Goal: Information Seeking & Learning: Learn about a topic

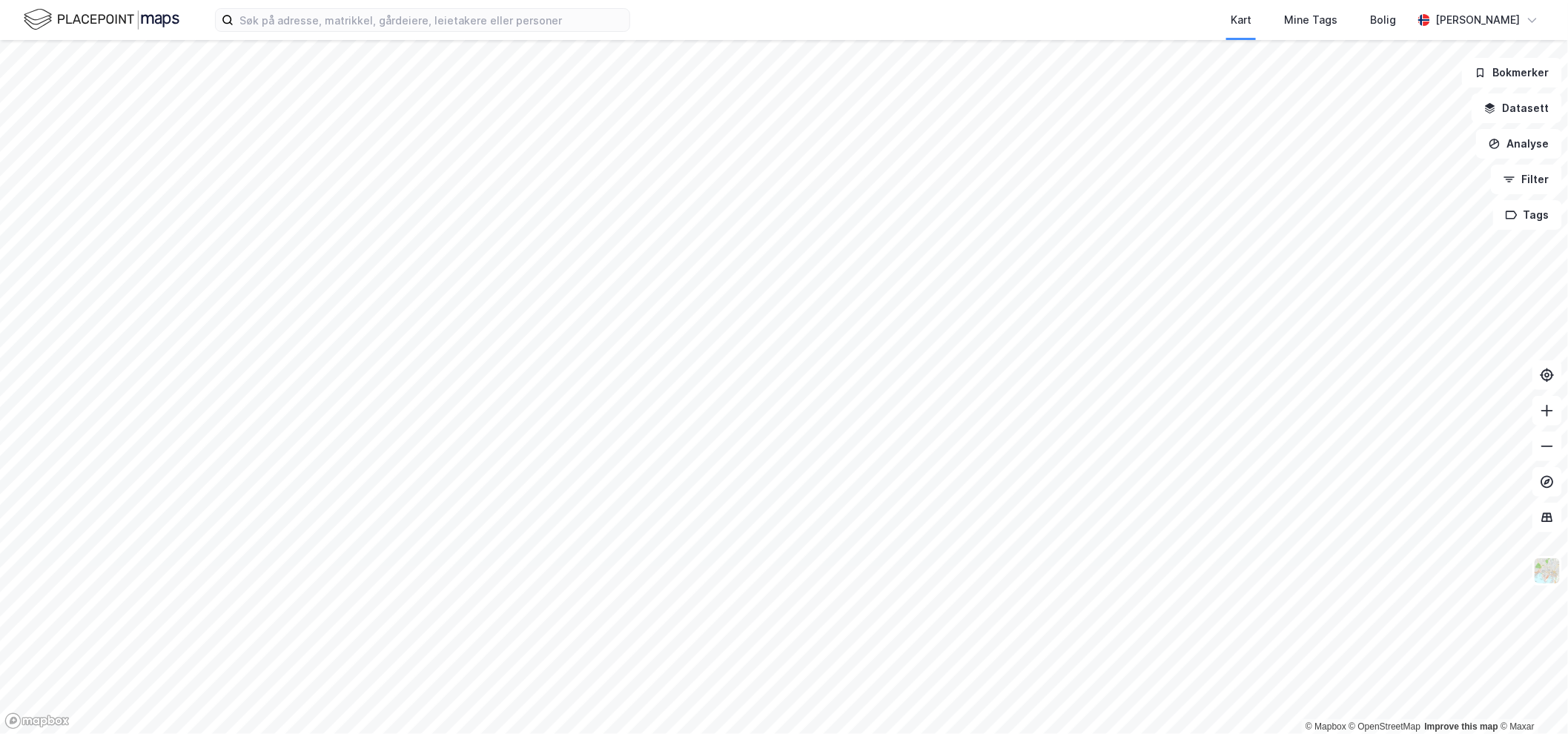
click at [755, 733] on html "Kart Mine Tags Bolig [PERSON_NAME] © Mapbox © OpenStreetMap Improve this map © …" at bounding box center [784, 367] width 1568 height 734
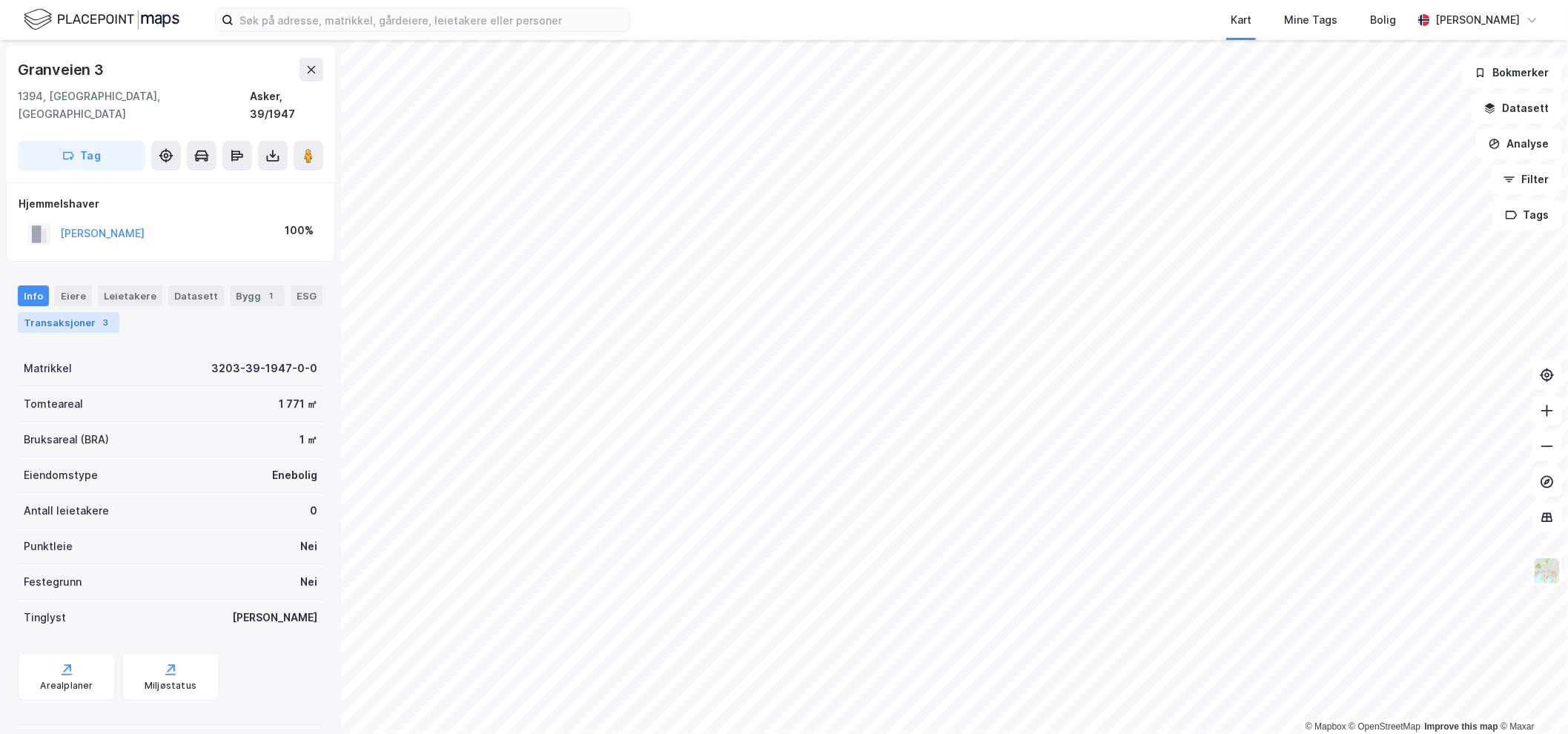
click at [82, 312] on div "Transaksjoner 3" at bounding box center [68, 322] width 102 height 21
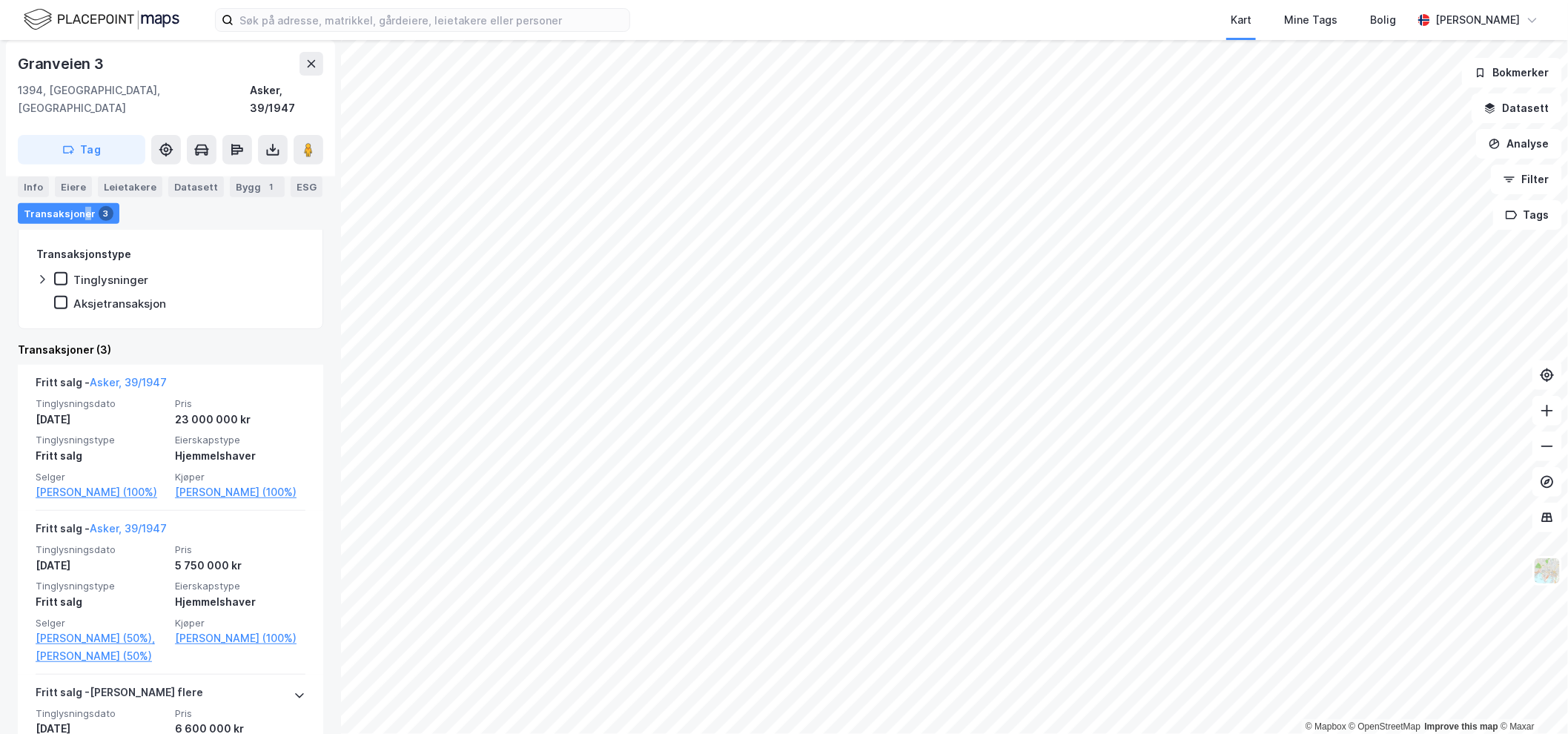
scroll to position [246, 0]
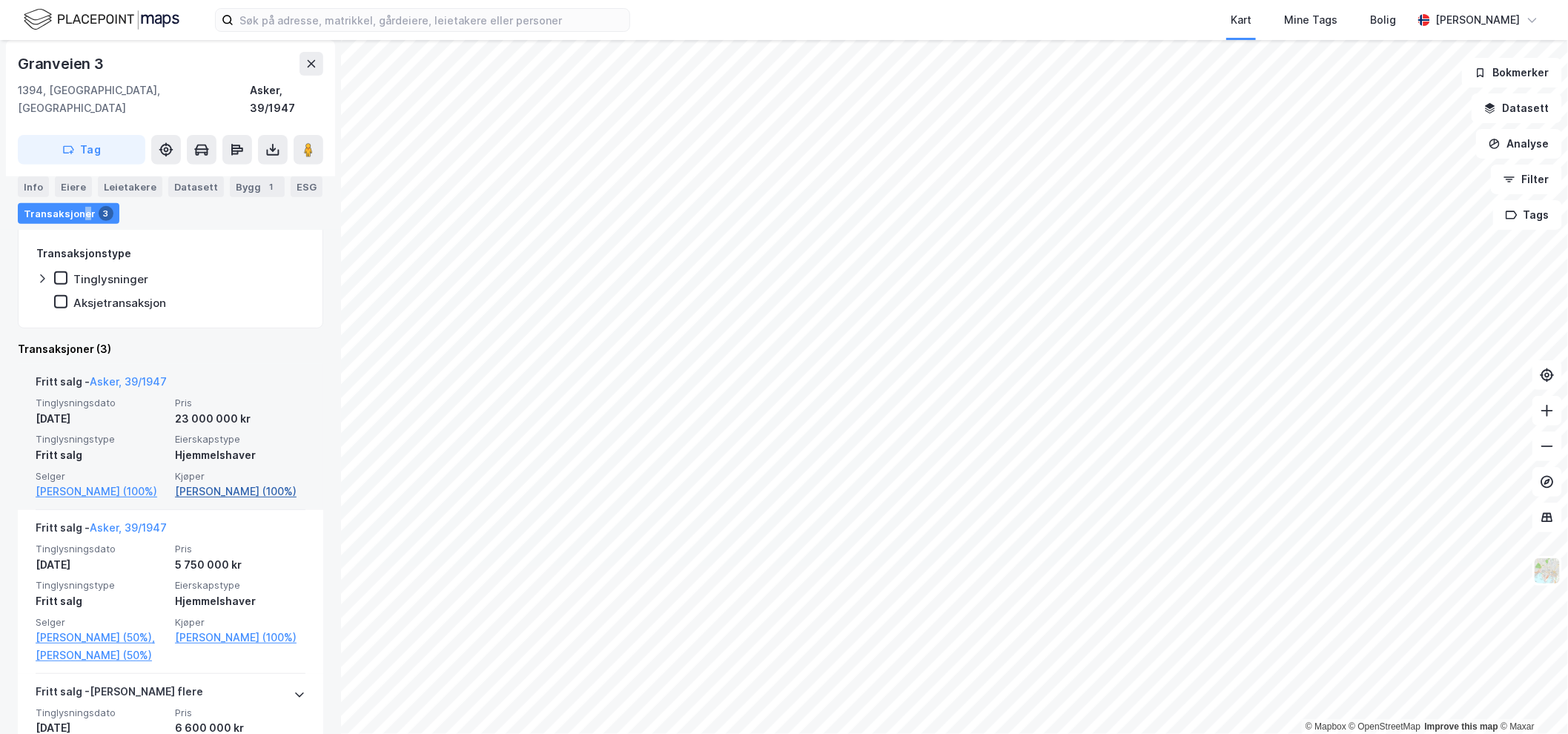
click at [180, 482] on link "[PERSON_NAME] (100%)" at bounding box center [240, 491] width 130 height 18
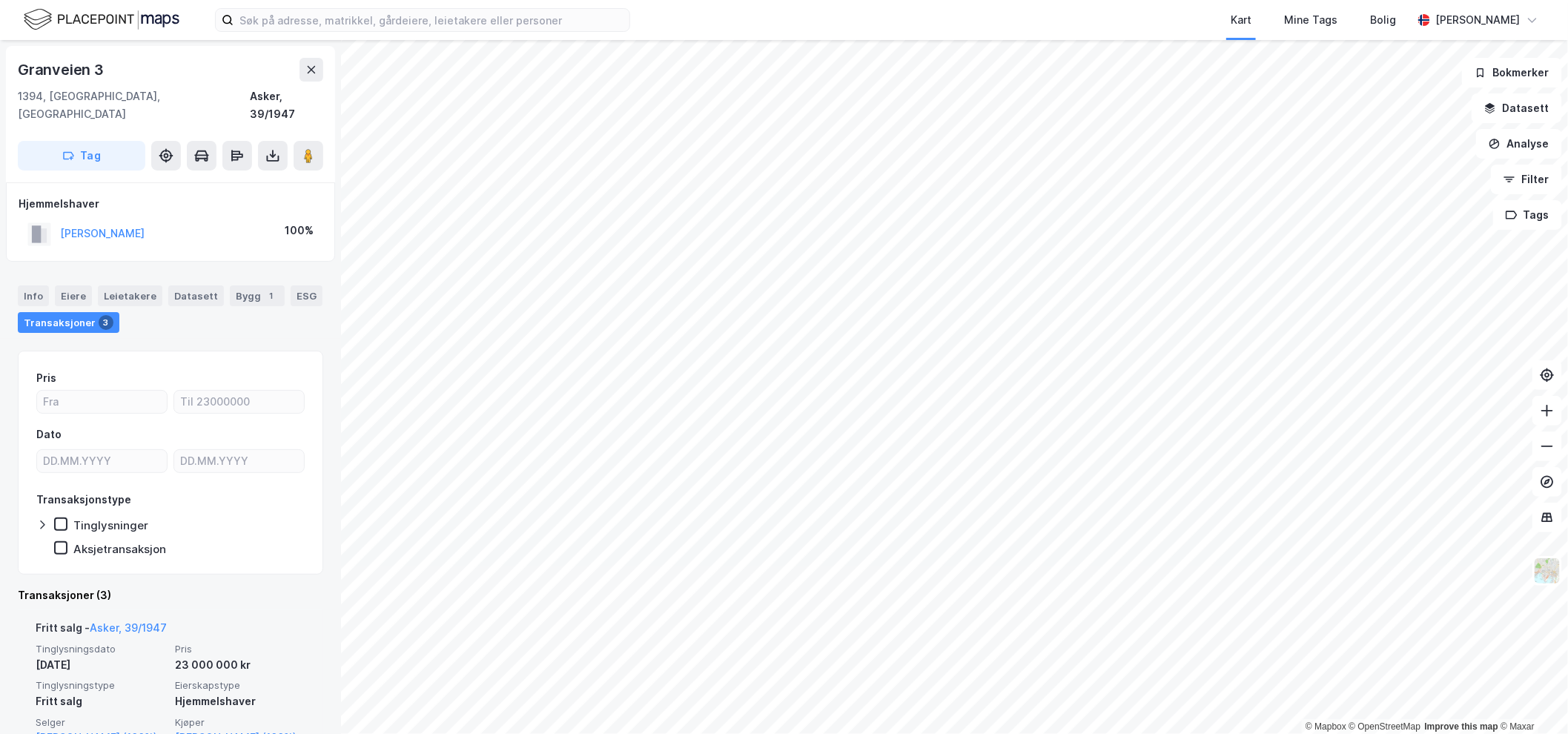
click at [74, 716] on span "Selger" at bounding box center [101, 722] width 130 height 13
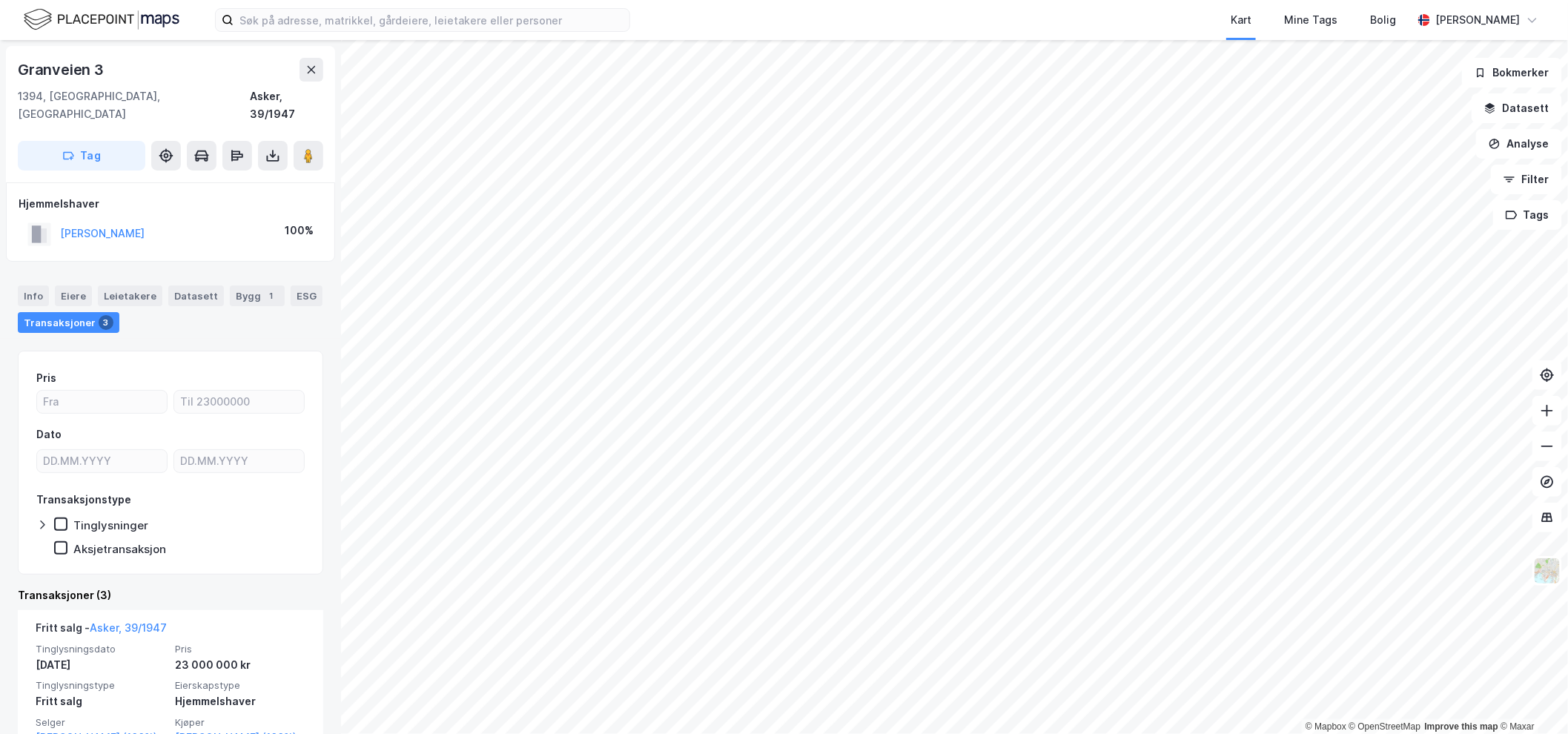
click at [69, 728] on link "[PERSON_NAME] (100%)" at bounding box center [101, 737] width 130 height 18
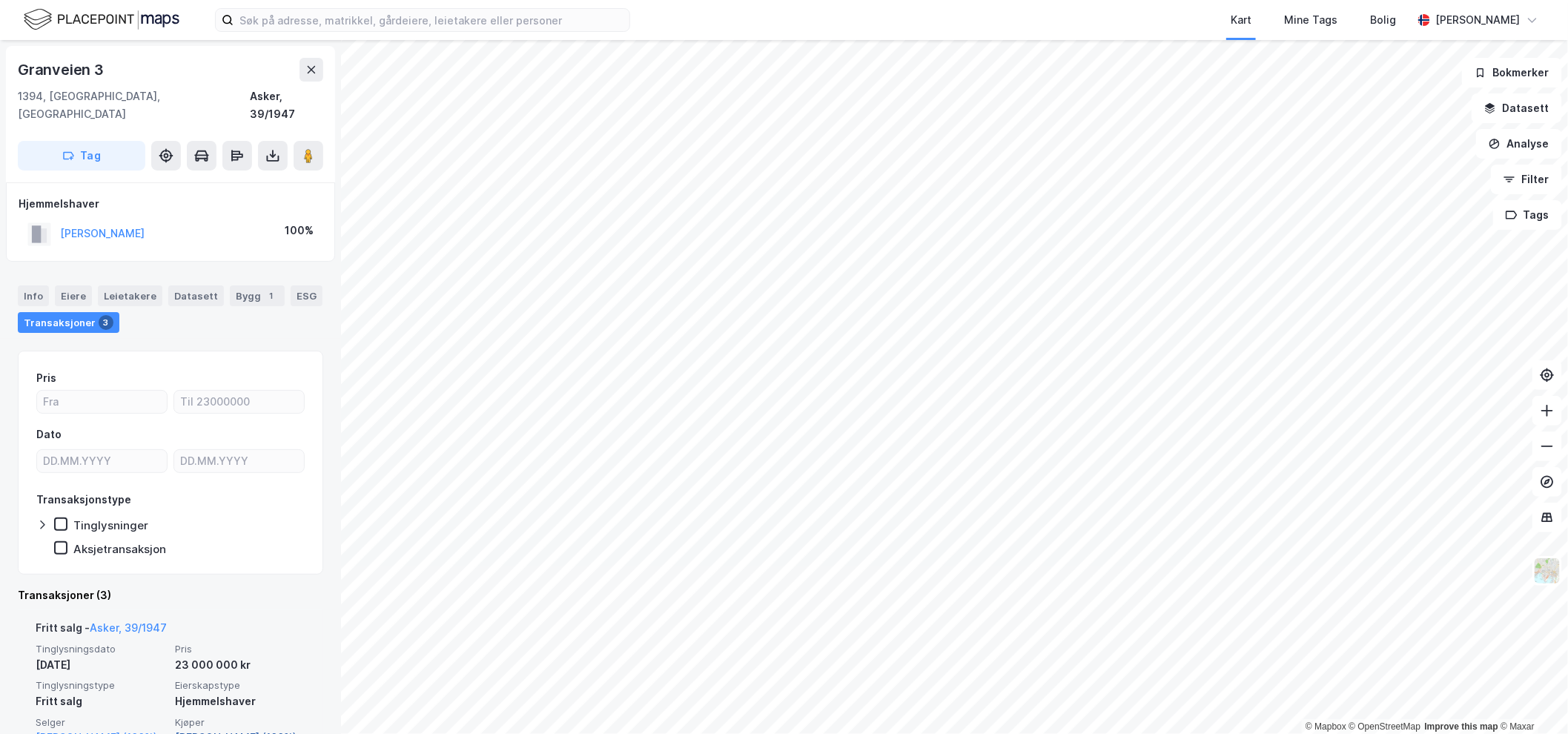
click at [215, 728] on link "[PERSON_NAME] (100%)" at bounding box center [240, 737] width 130 height 18
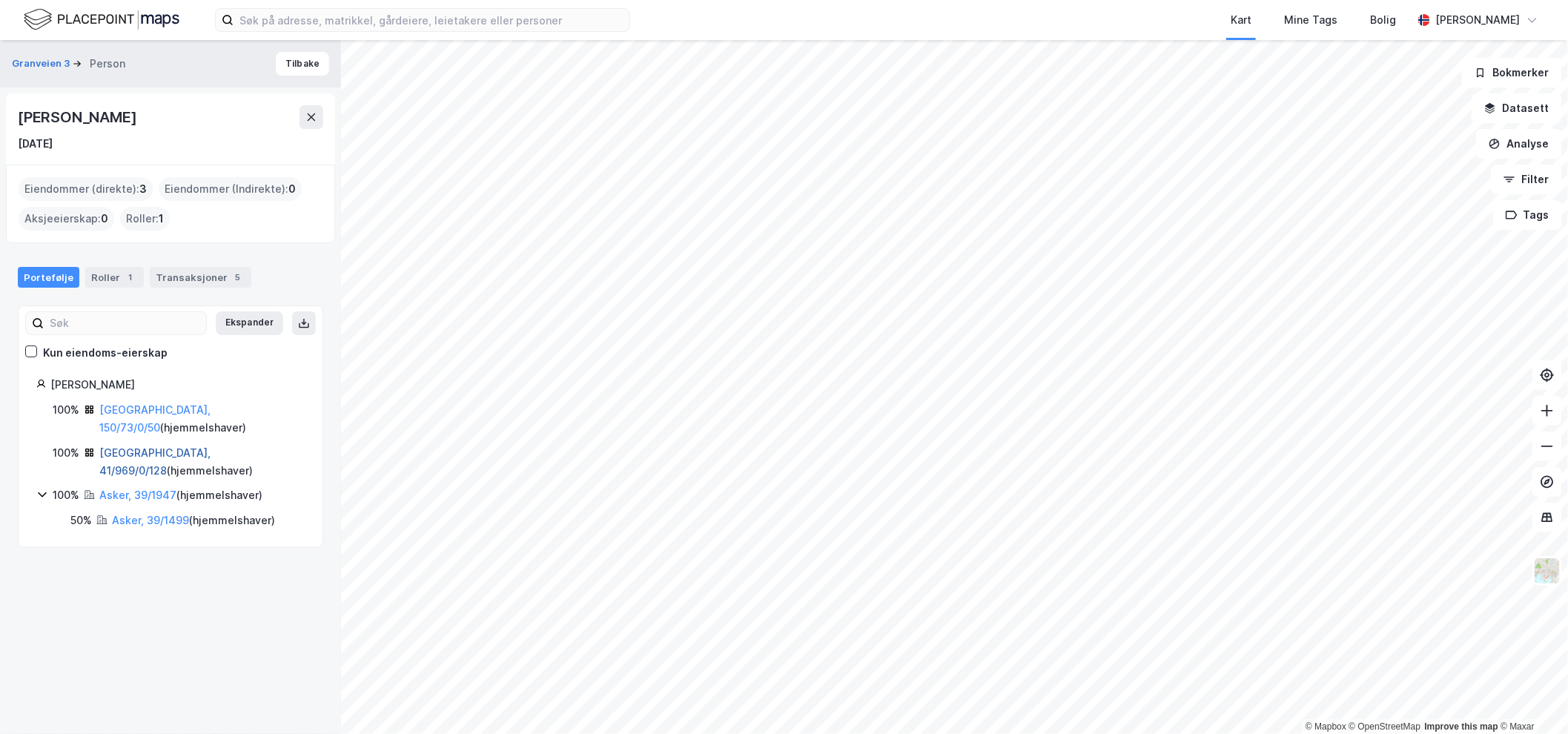
click at [143, 447] on link "[GEOGRAPHIC_DATA], 41/969/0/128" at bounding box center [155, 461] width 112 height 31
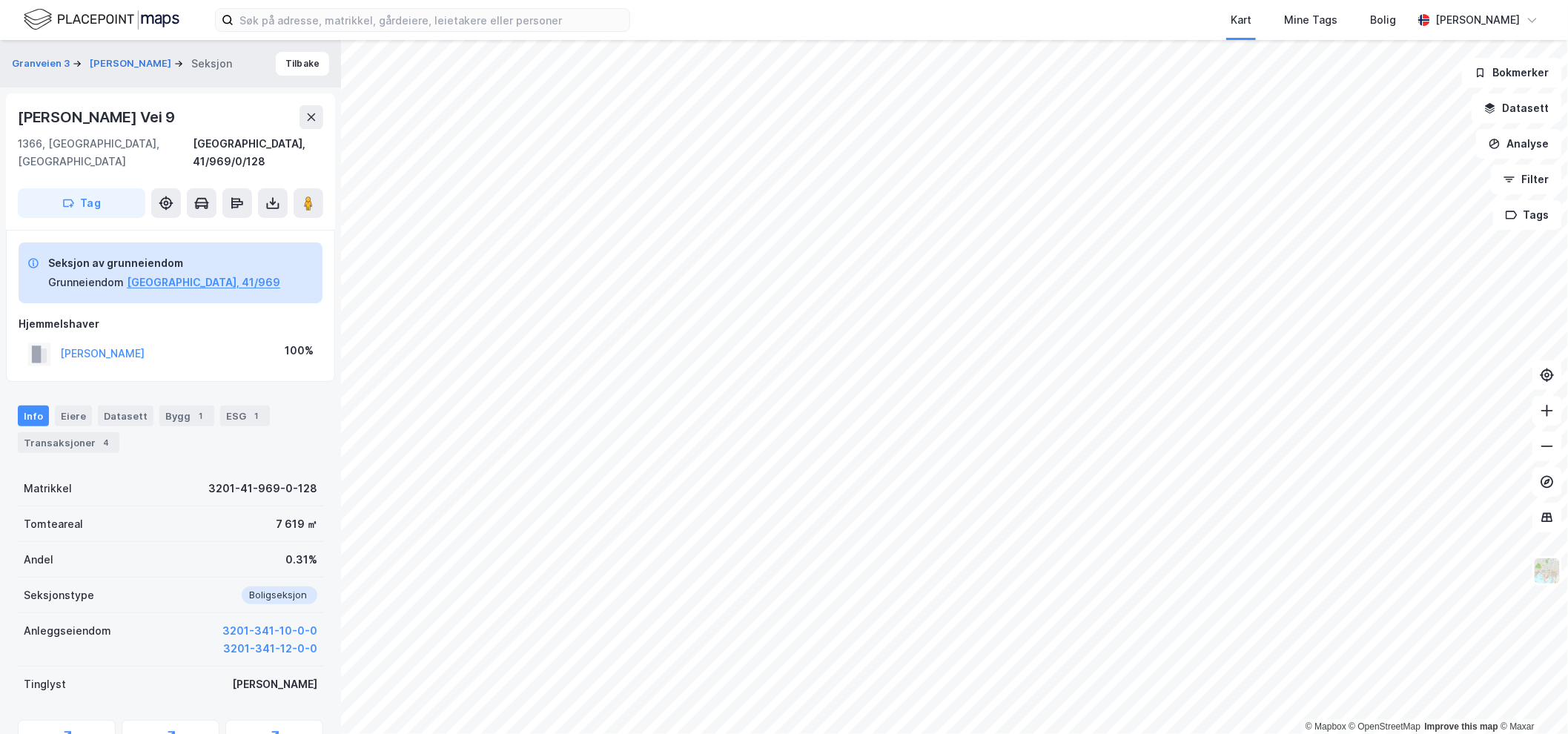
scroll to position [63, 0]
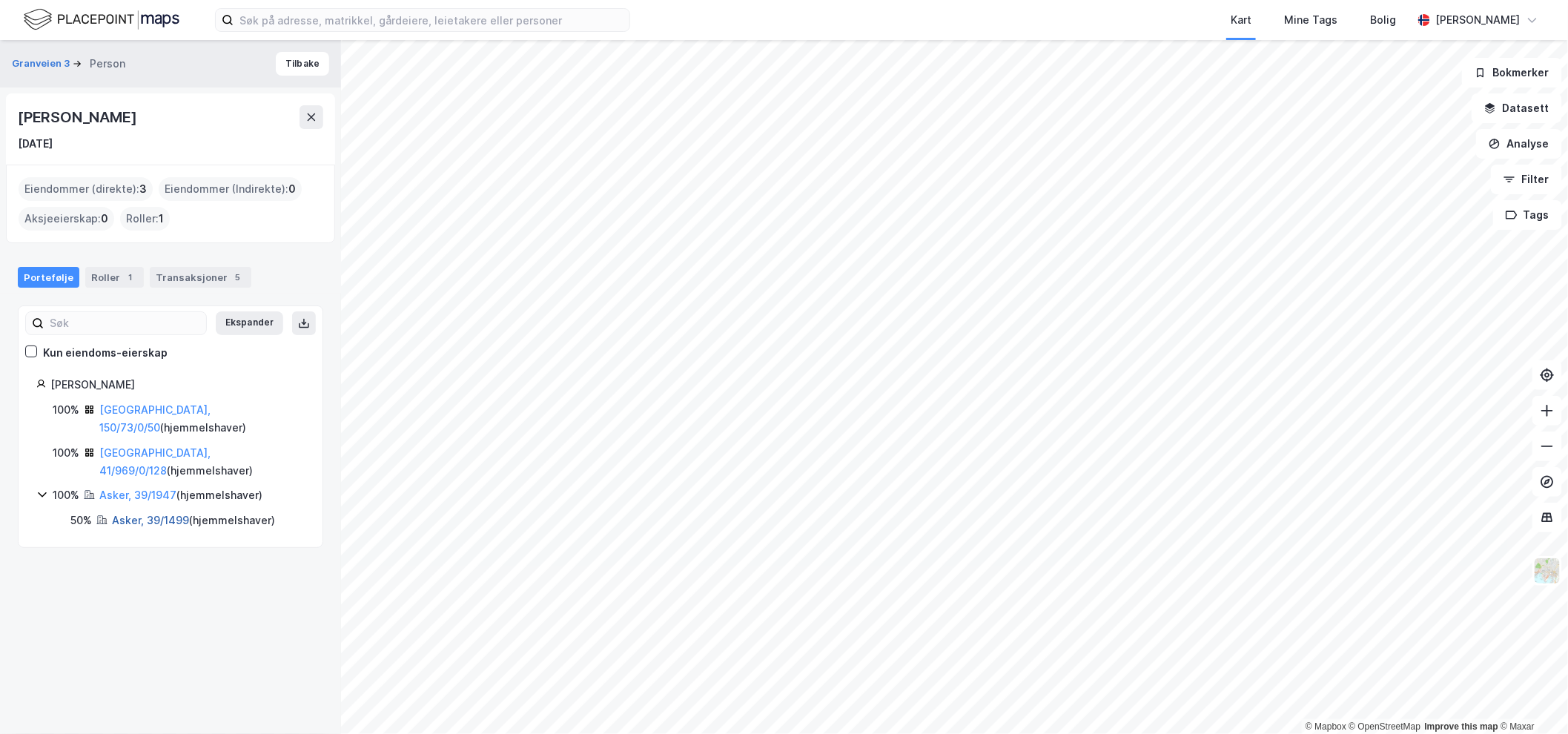
click at [124, 514] on link "Asker, 39/1499" at bounding box center [150, 520] width 77 height 13
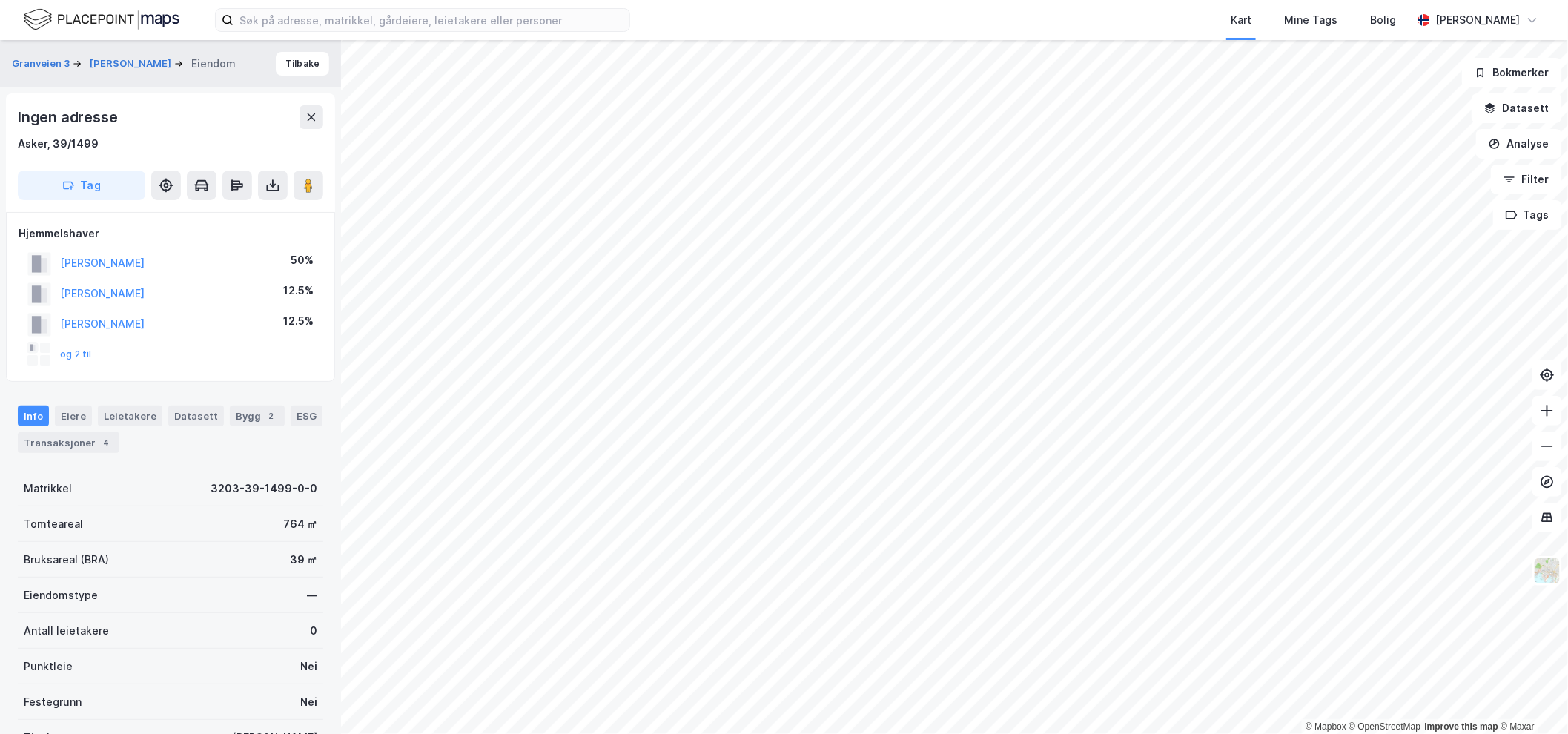
scroll to position [63, 0]
